Goal: Transaction & Acquisition: Purchase product/service

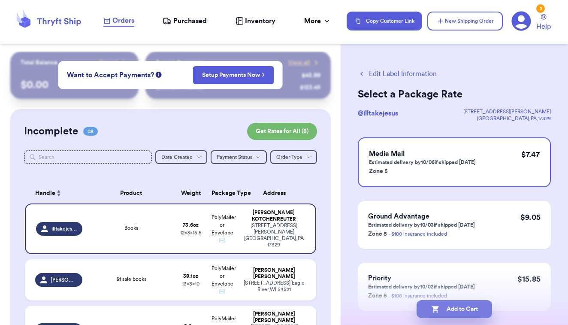
click at [443, 309] on button "Add to Cart" at bounding box center [455, 309] width 76 height 18
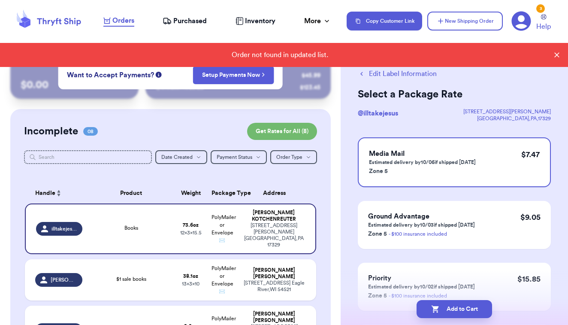
click at [51, 22] on icon at bounding box center [48, 20] width 69 height 23
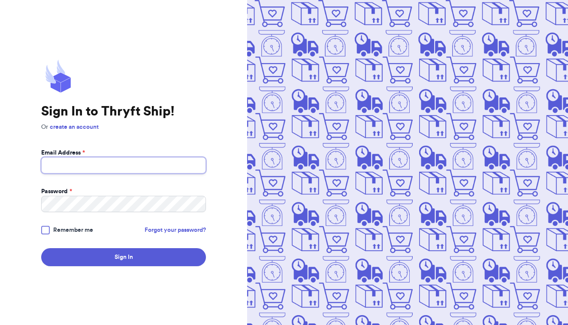
type input "[EMAIL_ADDRESS][DOMAIN_NAME]"
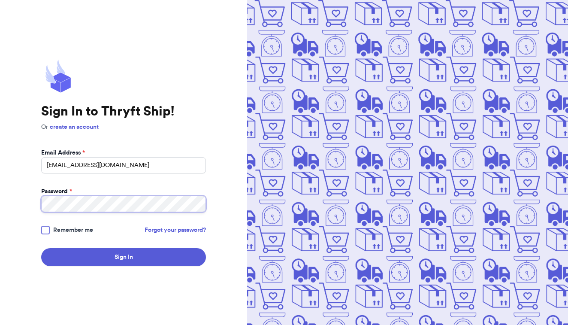
click at [124, 257] on button "Sign In" at bounding box center [123, 257] width 165 height 18
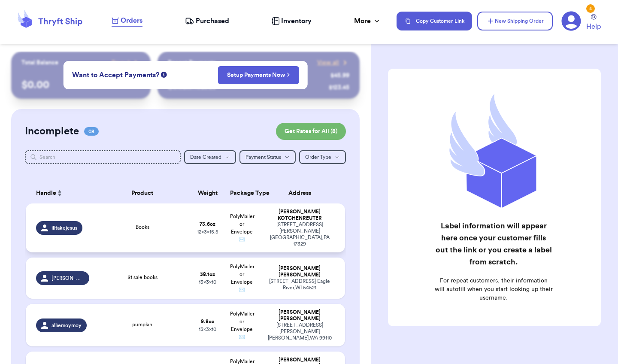
click at [211, 234] on span "12 x 3 x 15.5" at bounding box center [207, 231] width 21 height 5
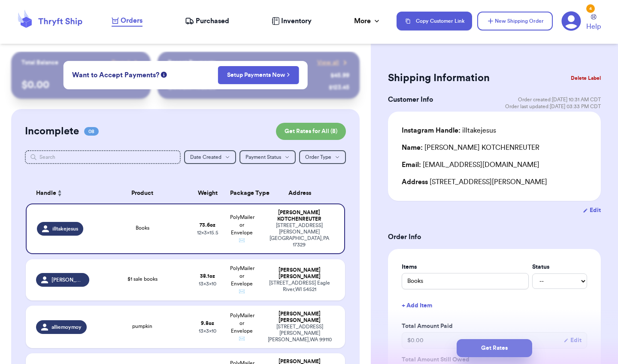
click at [473, 325] on button "Get Rates" at bounding box center [495, 348] width 76 height 18
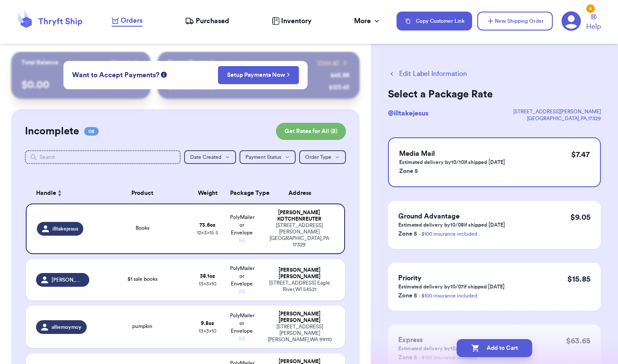
click at [473, 325] on icon "button" at bounding box center [475, 348] width 9 height 9
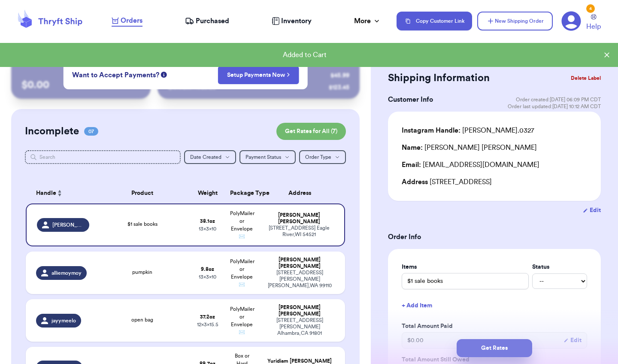
click at [500, 325] on button "Get Rates" at bounding box center [495, 348] width 76 height 18
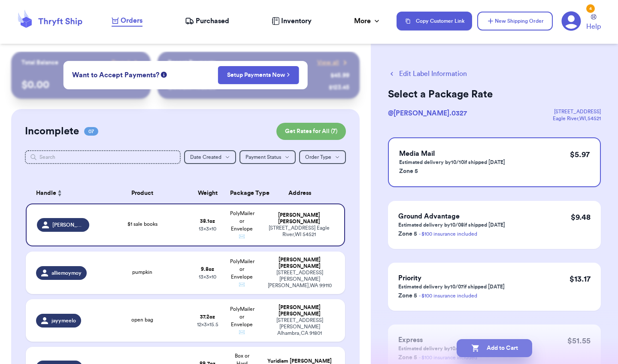
click at [490, 325] on button "Add to Cart" at bounding box center [495, 348] width 76 height 18
checkbox input "true"
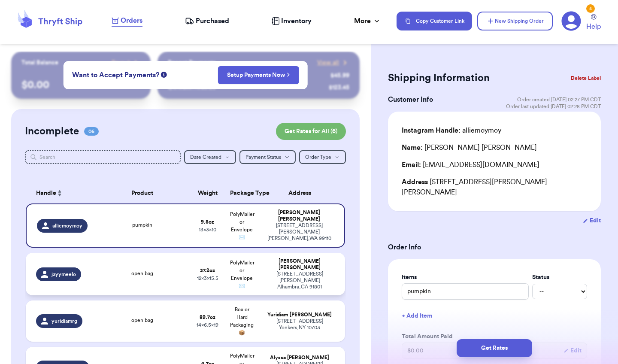
click at [247, 279] on span "PolyMailer or Envelope ✉️" at bounding box center [242, 274] width 24 height 28
type input "open bag"
type input "2"
type input "5.200000000000003"
type input "15.5"
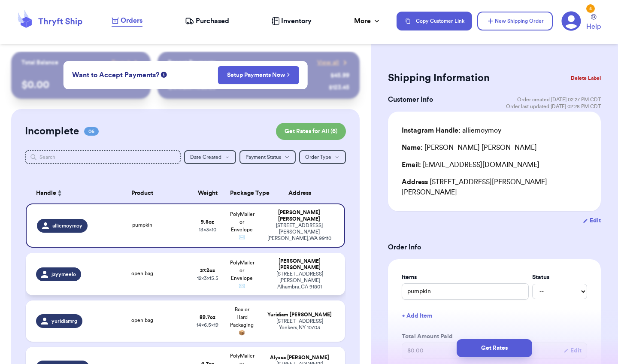
type input "12"
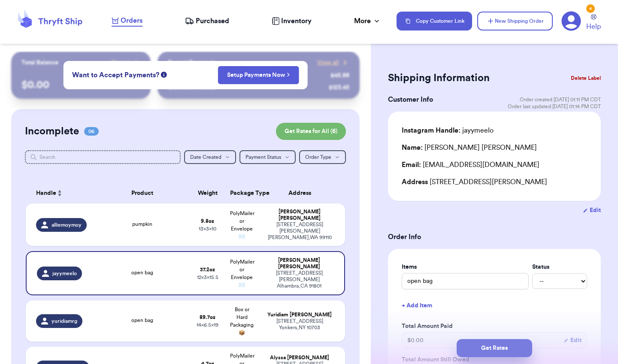
click at [504, 325] on button "Get Rates" at bounding box center [495, 348] width 76 height 18
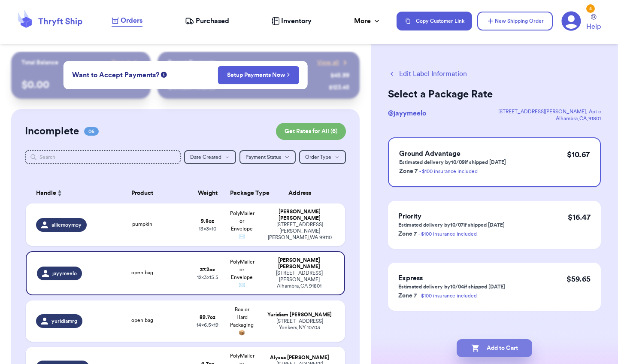
click at [503, 325] on button "Add to Cart" at bounding box center [495, 348] width 76 height 18
checkbox input "true"
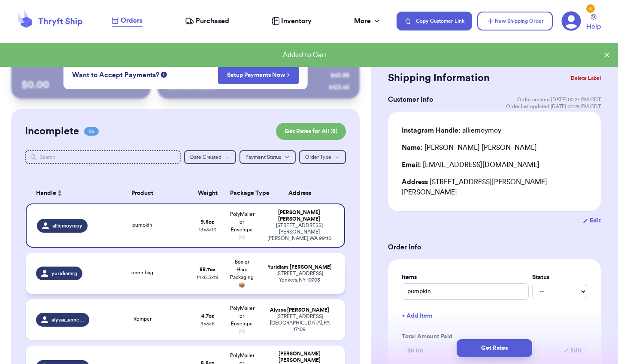
click at [302, 283] on div "335 upland ave Yonkers , NY 10703" at bounding box center [299, 276] width 70 height 13
type input "open bag"
type input "5"
type input "9.700000000000003"
type input "19"
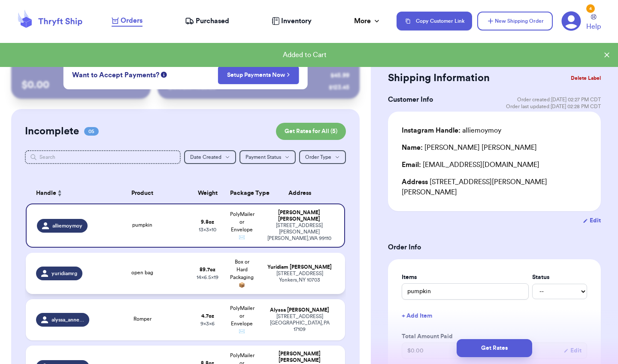
type input "14"
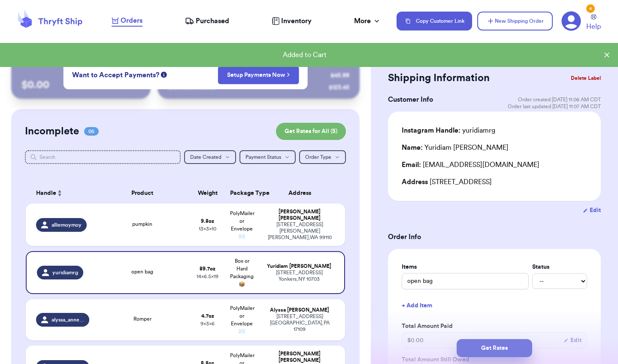
click at [500, 325] on button "Get Rates" at bounding box center [495, 348] width 76 height 18
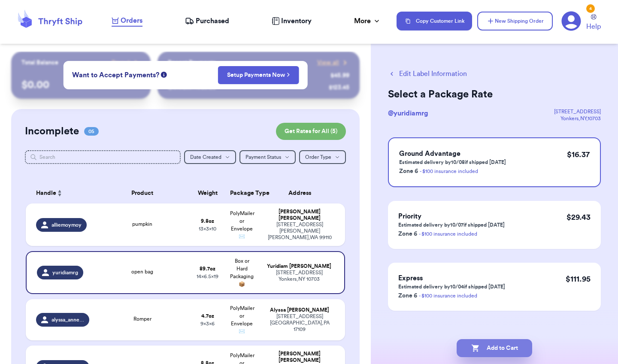
click at [494, 325] on button "Add to Cart" at bounding box center [495, 348] width 76 height 18
checkbox input "true"
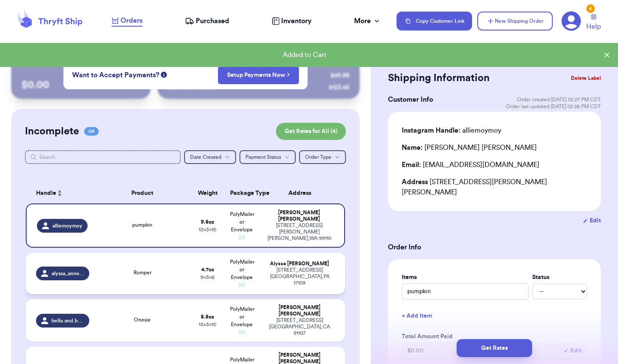
click at [282, 285] on div "3532 Schoolhouse Ln Harrisburg , PA 17109" at bounding box center [299, 276] width 70 height 19
type input "Romper"
type input "4.7"
type input "6"
type input "9"
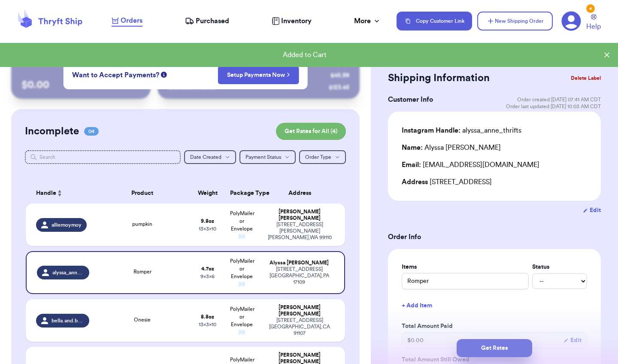
click at [477, 325] on button "Get Rates" at bounding box center [495, 348] width 76 height 18
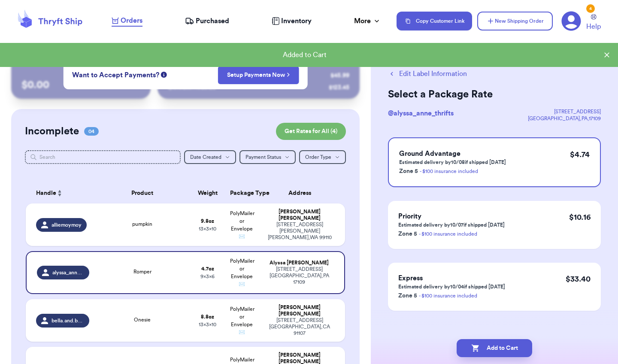
click at [477, 325] on icon "button" at bounding box center [475, 348] width 9 height 9
checkbox input "true"
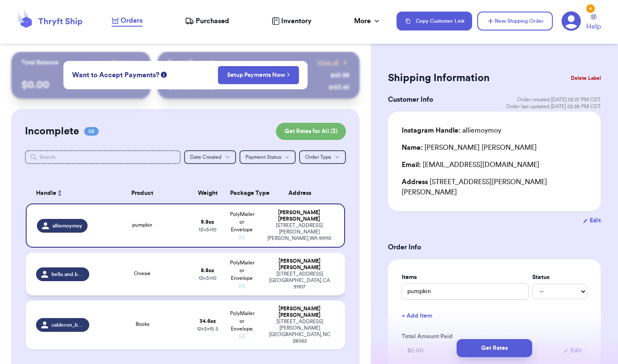
scroll to position [42, 0]
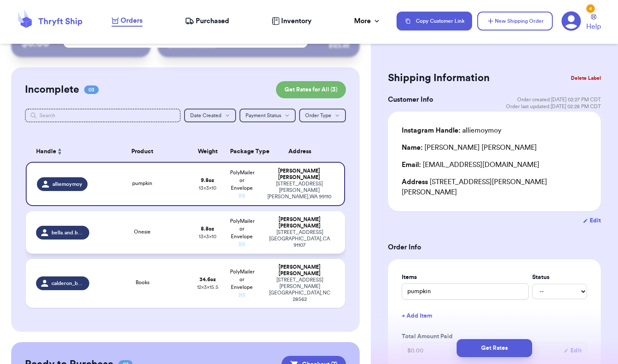
click at [287, 239] on div "210 S SunnySlope Ave Pasadena , CA 91107" at bounding box center [299, 238] width 70 height 19
type input "Onesie"
type input "8.8"
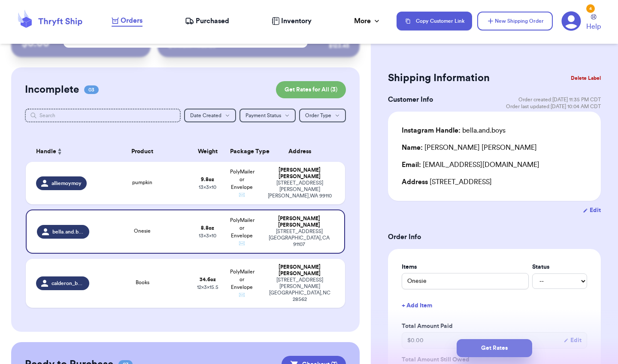
click at [481, 325] on button "Get Rates" at bounding box center [495, 348] width 76 height 18
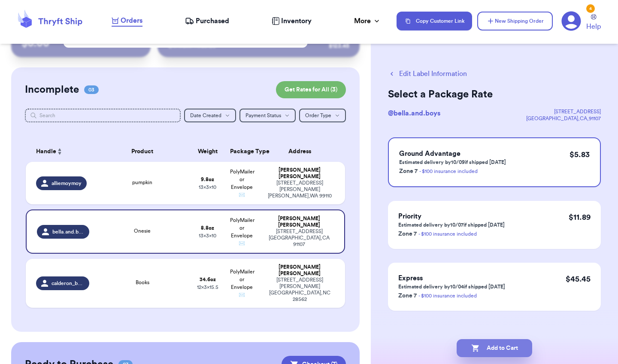
click at [481, 325] on button "Add to Cart" at bounding box center [495, 348] width 76 height 18
checkbox input "true"
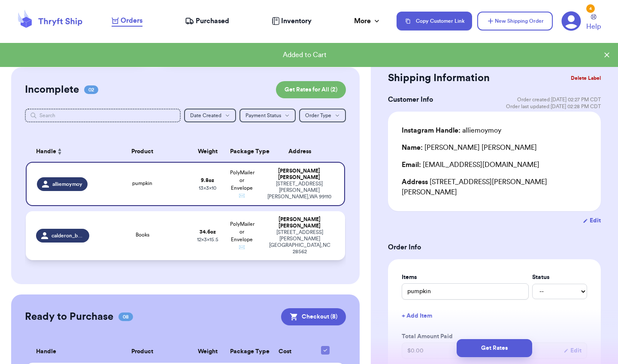
click at [332, 244] on div "4910 Wilcox Rd New Bern , NC 28562" at bounding box center [299, 242] width 70 height 26
type input "Books"
type input "2"
type input "2.6000000000000014"
type input "15.5"
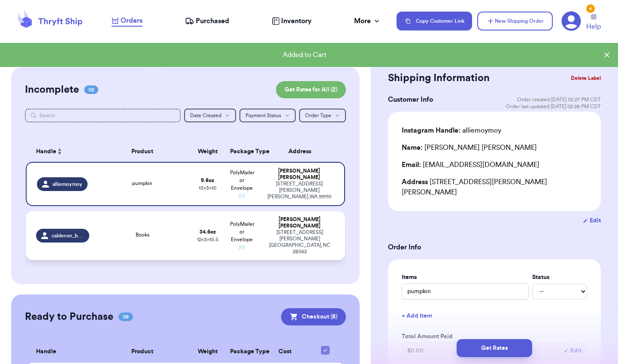
type input "12"
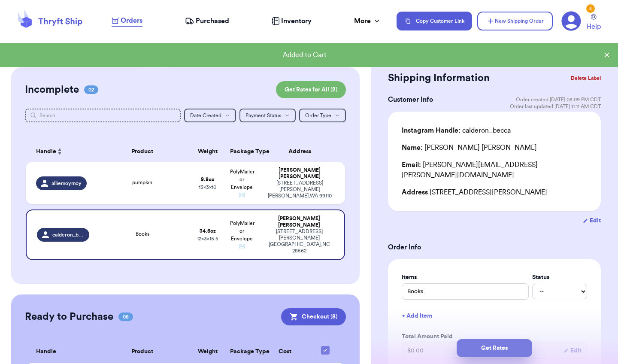
click at [478, 325] on button "Get Rates" at bounding box center [495, 348] width 76 height 18
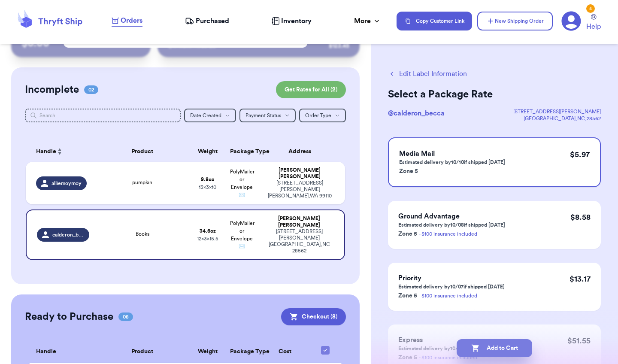
click at [472, 325] on icon "button" at bounding box center [475, 348] width 9 height 9
checkbox input "true"
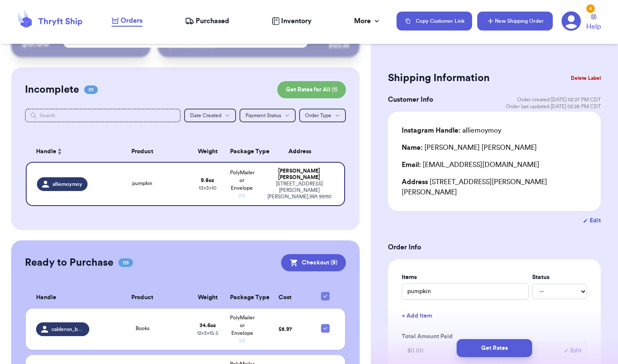
click at [491, 23] on icon "button" at bounding box center [490, 21] width 9 height 9
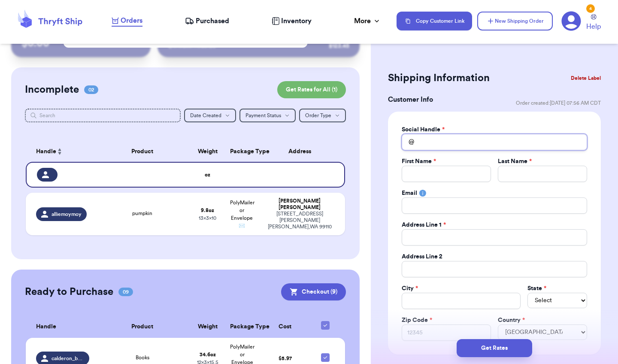
click at [443, 142] on input "Total Amount Paid" at bounding box center [494, 142] width 185 height 16
type input "d"
type input "de"
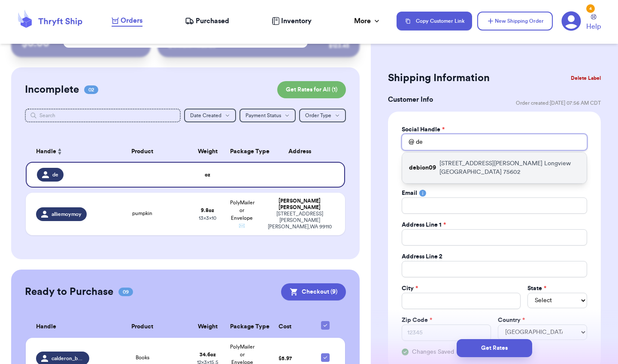
type input "de"
click at [457, 167] on p "1205 John Street Longview TX 75602" at bounding box center [510, 167] width 140 height 17
type input "debion09"
type input "DeBion"
type input "Mitchell"
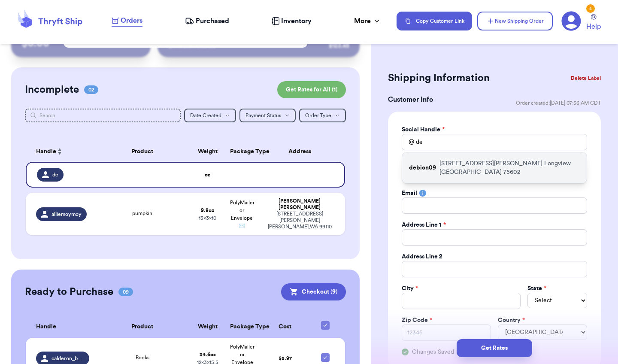
type input "debionmitchell@yahoo.com"
type input "1205 John Street"
type input "Longview"
select select "TX"
type input "75602"
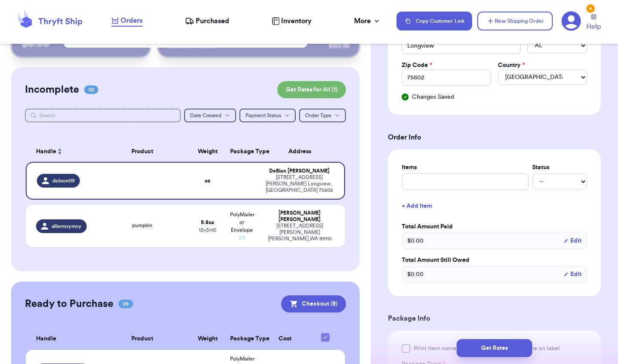
scroll to position [263, 0]
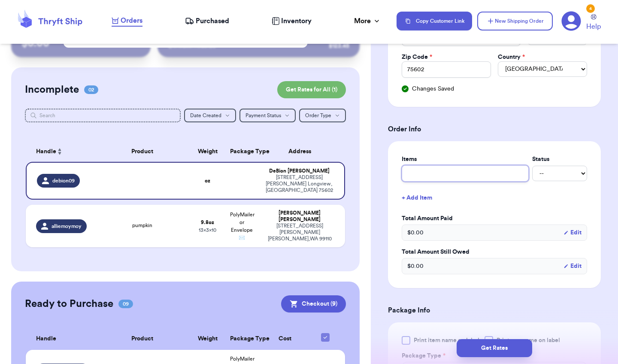
type input "o"
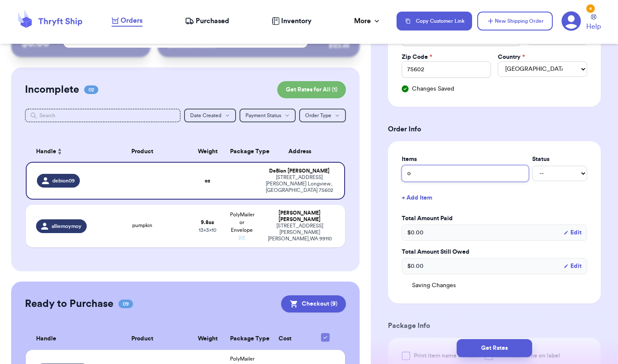
type input "op"
type input "ope"
type input "open"
type input "open b"
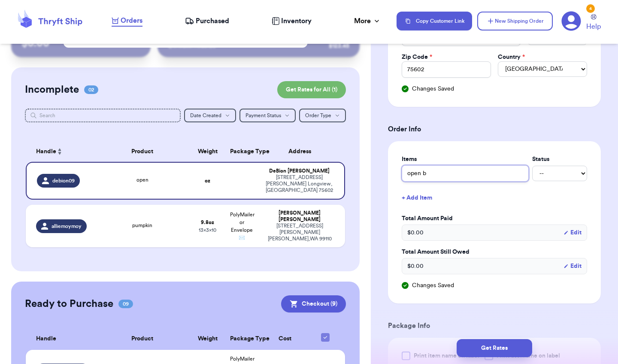
type input "open ba"
type input "open bag"
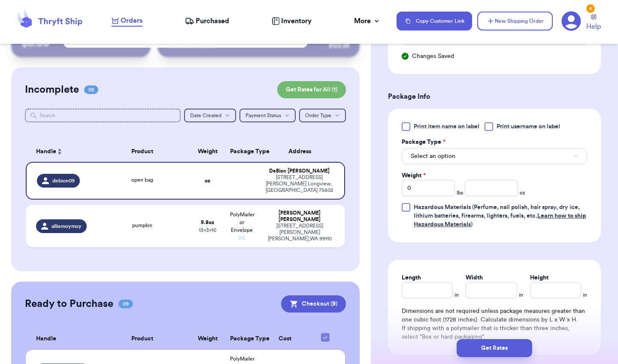
scroll to position [497, 0]
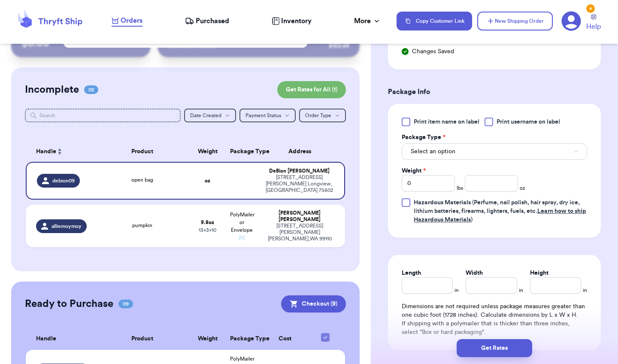
type input "open bag"
click at [407, 121] on div at bounding box center [406, 122] width 9 height 9
click at [0, 0] on input "Print item name on label" at bounding box center [0, 0] width 0 height 0
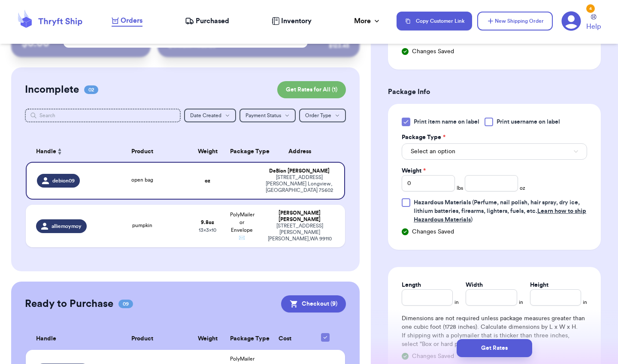
click at [449, 153] on span "Select an option" at bounding box center [433, 151] width 45 height 9
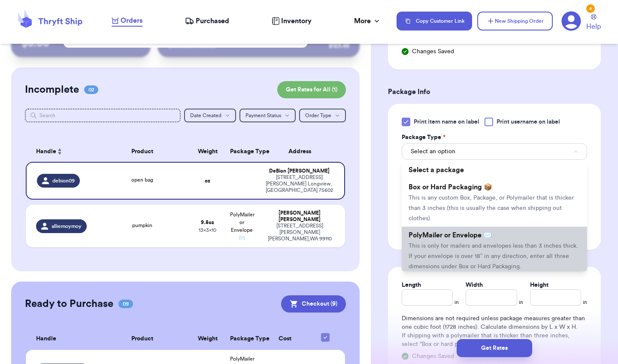
click at [434, 246] on span "This is only for mailers and envelopes less than 3 inches thick. If your envelo…" at bounding box center [494, 256] width 170 height 27
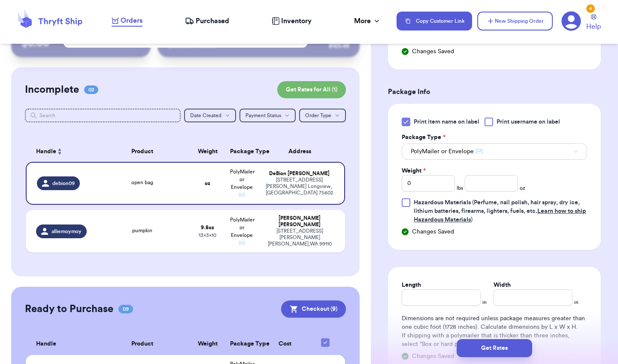
click at [443, 175] on div "Weight *" at bounding box center [428, 171] width 53 height 9
click at [438, 188] on input "0" at bounding box center [428, 183] width 53 height 16
type input "01"
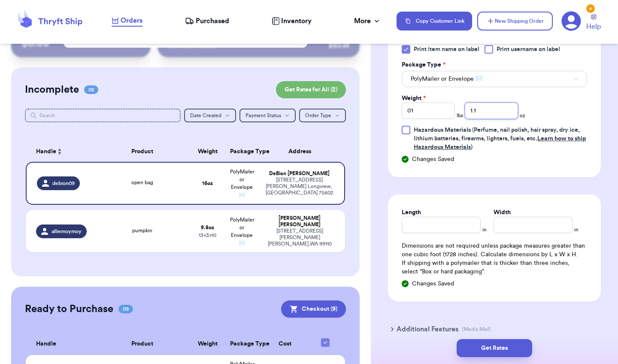
scroll to position [576, 0]
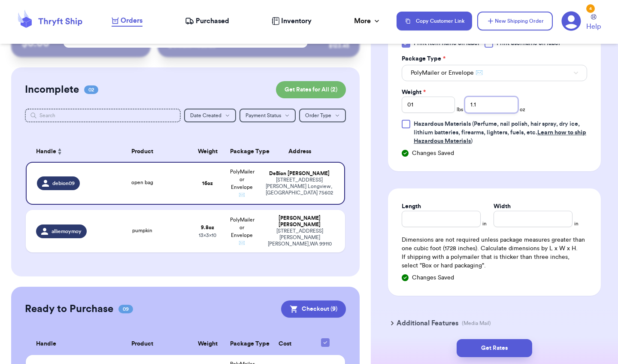
type input "1.1"
click at [430, 228] on div "Length in Width in Dimensions are not required unless package measures greater …" at bounding box center [494, 241] width 213 height 107
click at [430, 225] on input "Length" at bounding box center [441, 219] width 79 height 16
type input "13"
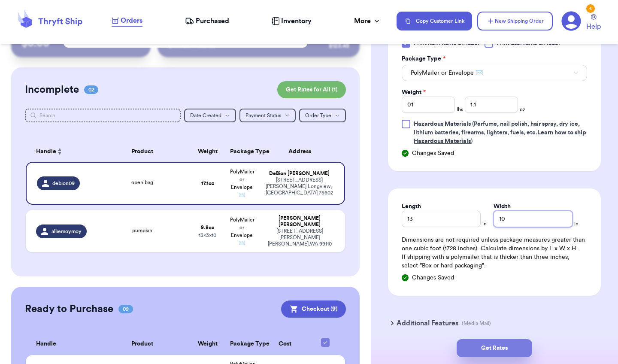
type input "10"
click at [470, 325] on button "Get Rates" at bounding box center [495, 348] width 76 height 18
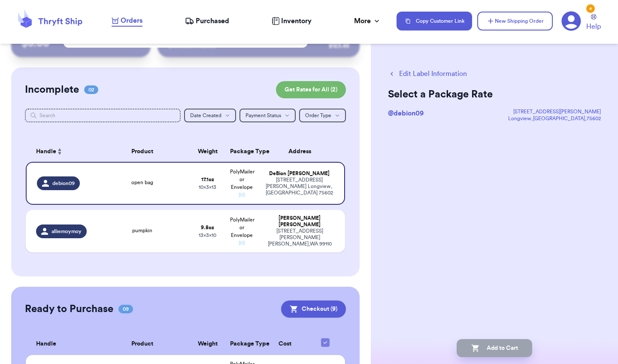
scroll to position [0, 0]
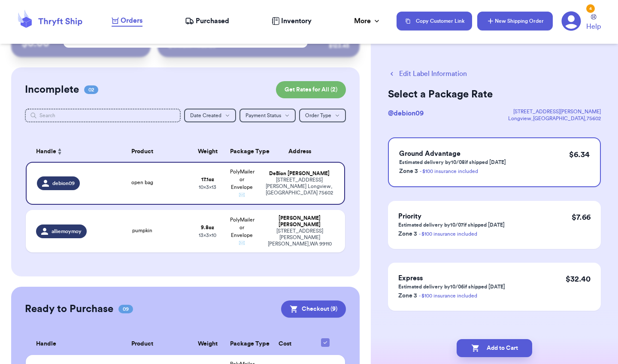
click at [491, 15] on button "New Shipping Order" at bounding box center [515, 21] width 76 height 19
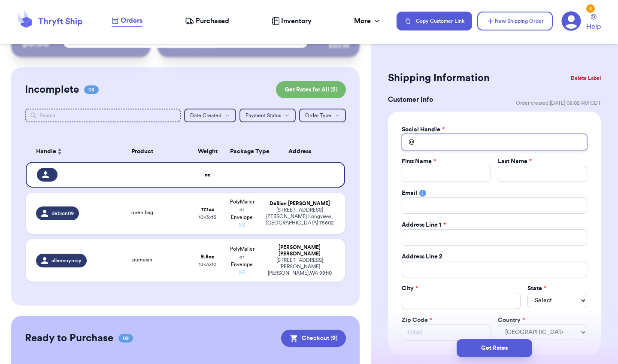
click at [492, 140] on input "Total Amount Paid" at bounding box center [494, 142] width 185 height 16
type input "_"
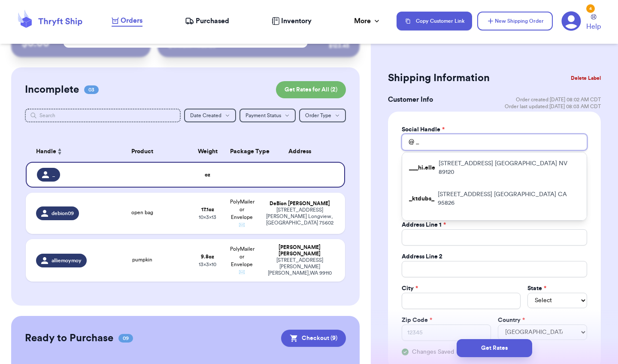
type input "_s"
type input "_st"
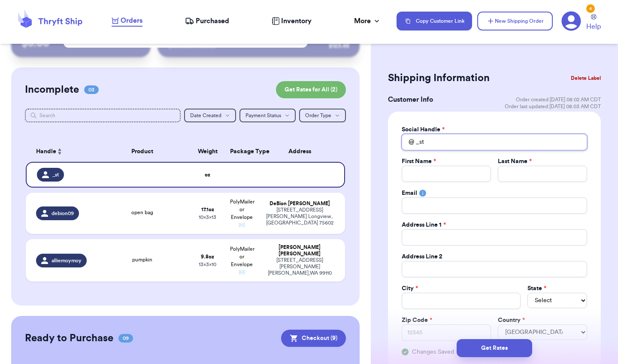
type input "_ste"
type input "_step"
type input "_steph"
type input "_stepha"
type input "_stephan"
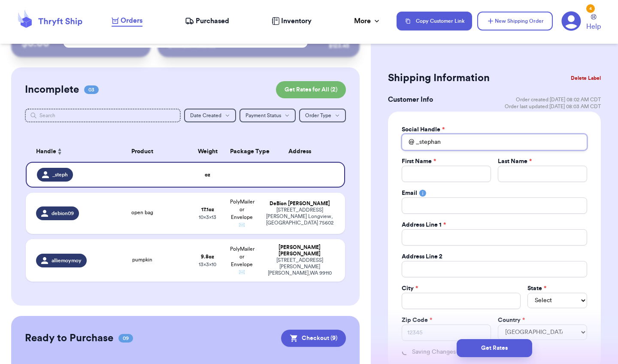
type input "_stephani"
type input "_stephanie"
type input "_stephaniew"
type input "_stephaniewo"
type input "_stephaniewoo"
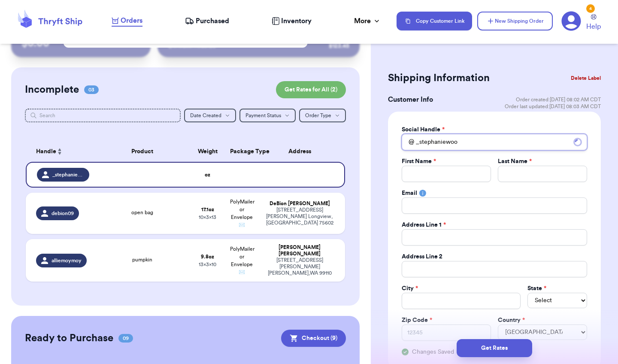
type input "_stephaniewood"
type input "_stephaniewoods"
type input "S"
type input "St"
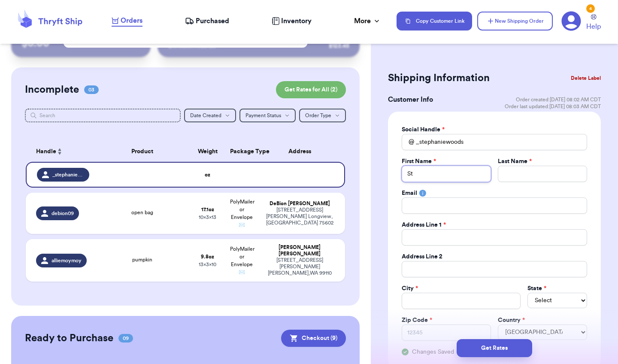
type input "Ste"
type input "Step"
type input "Steph"
type input "Stepha"
type input "Stephan"
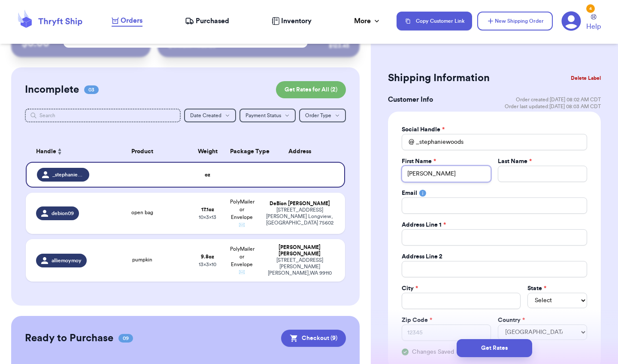
type input "Stephani"
type input "Stephanie"
type input "W"
type input "Wo"
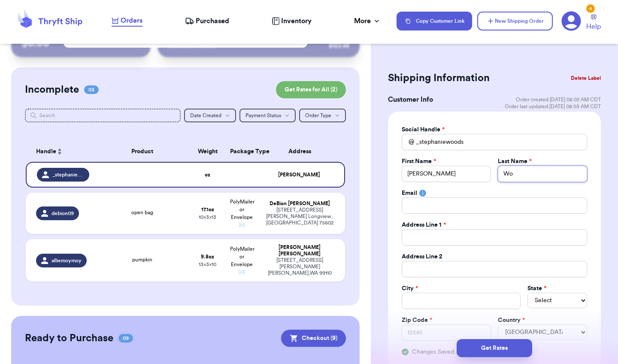
type input "Woo"
type input "Wood"
type input "Woods"
type input "2"
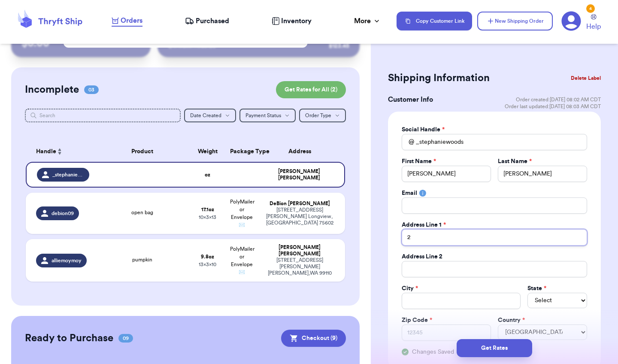
type input "20"
type input "204"
type input "2045"
type input "2045 H"
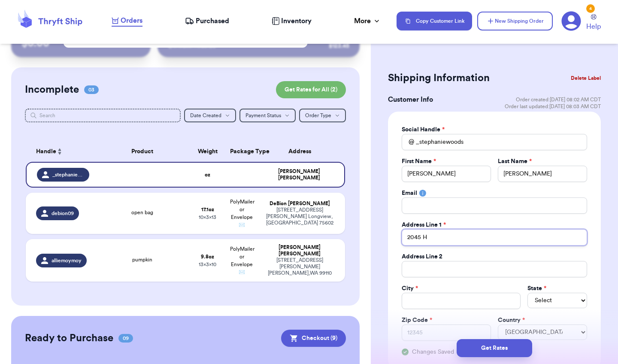
type input "2045 Hi"
type input "2045 Hig"
type input "2045 High"
type input "2045 Highl"
type input "2045 Highla"
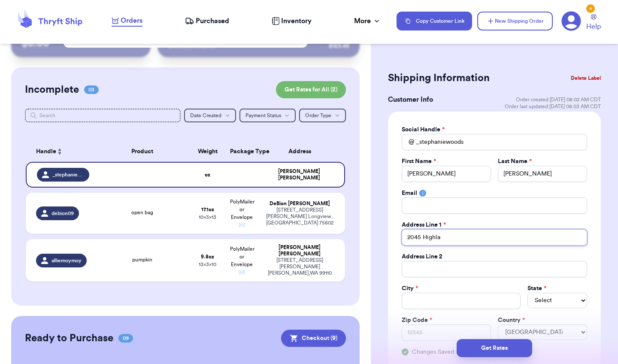
type input "2045 Highlan"
type input "2045 Highland"
type input "2045 Highland V"
type input "2045 Highland Vi"
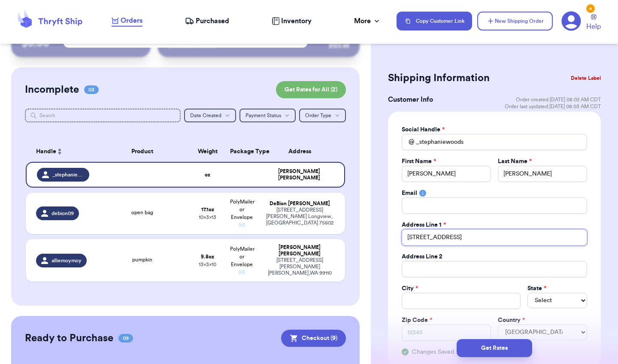
type input "2045 Highland Vil"
type input "2045 Highland Vill"
type input "2045 Highland Villa"
type input "2045 Highland Villag"
type input "2045 Highland Village"
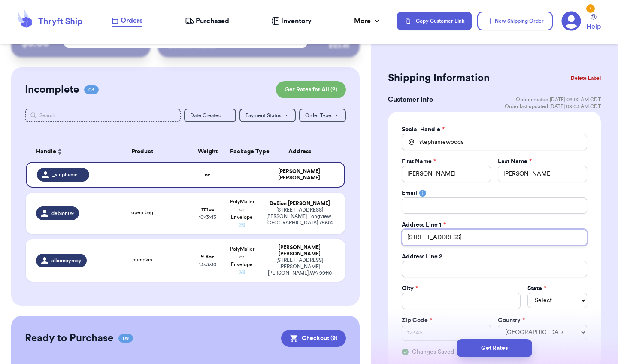
type input "2045 Highland Village"
type input "2045 Highland Village B"
type input "2045 Highland Village Be"
type input "2045 Highland Village Ben"
type input "2045 Highland Village Bend"
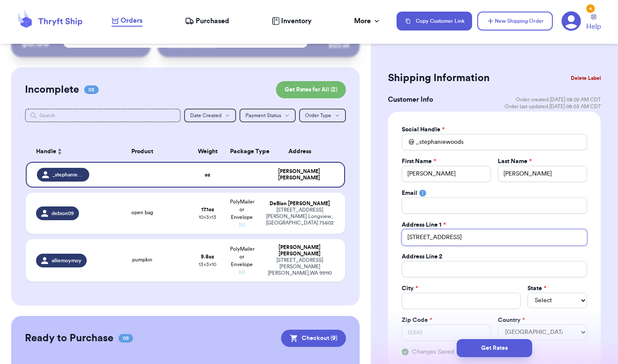
type input "2045 Highland Village Bend"
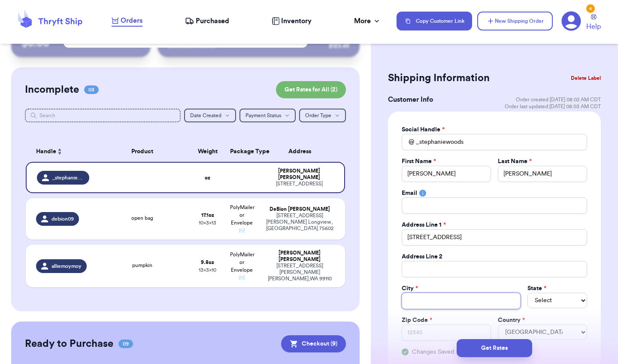
type input "B"
type input "Bi"
type input "Bir"
type input "Birm"
type input "Birmi"
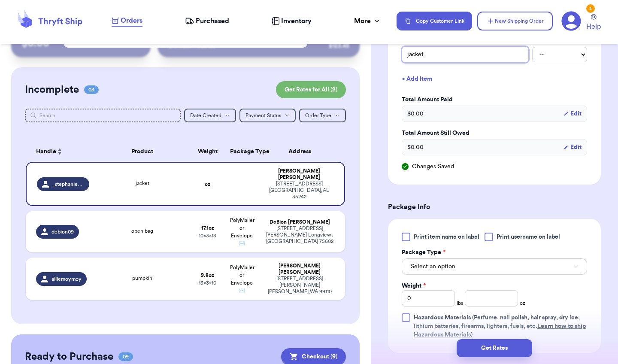
scroll to position [383, 0]
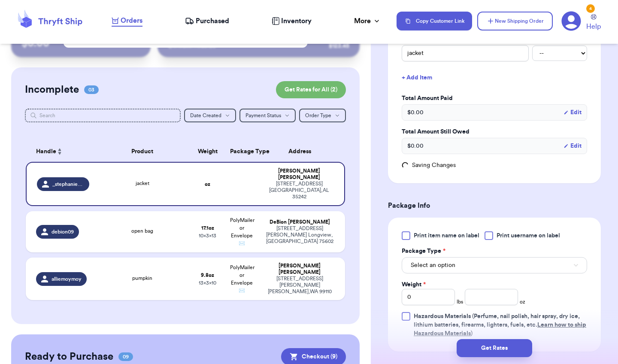
click at [410, 238] on div at bounding box center [406, 235] width 9 height 9
click at [0, 0] on input "Print item name on label" at bounding box center [0, 0] width 0 height 0
click at [446, 268] on span "Select an option" at bounding box center [433, 265] width 45 height 9
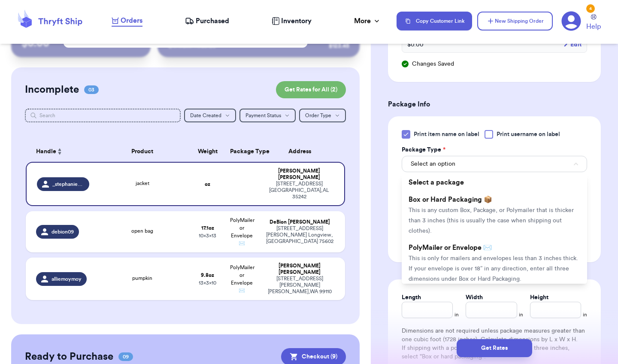
scroll to position [492, 0]
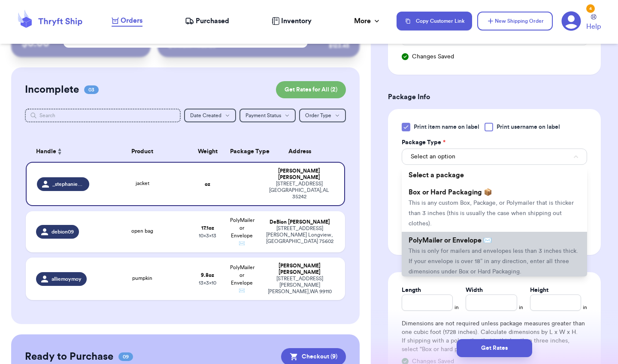
click at [467, 251] on span "This is only for mailers and envelopes less than 3 inches thick. If your envelo…" at bounding box center [494, 261] width 170 height 27
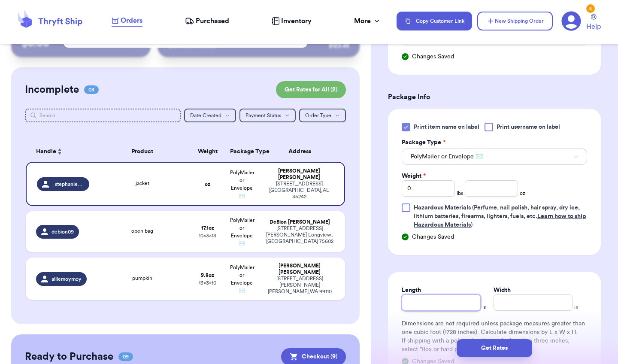
click at [449, 299] on input "Length" at bounding box center [441, 302] width 79 height 16
click at [444, 191] on input "0" at bounding box center [428, 188] width 53 height 16
click at [430, 304] on input "Length" at bounding box center [441, 302] width 79 height 16
click at [475, 325] on button "Get Rates" at bounding box center [495, 348] width 76 height 18
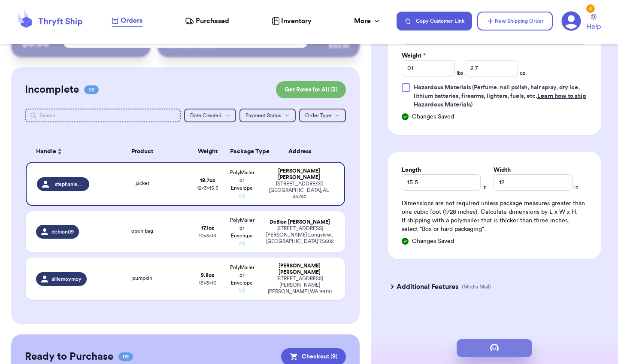
scroll to position [0, 0]
